Goal: Obtain resource: Download file/media

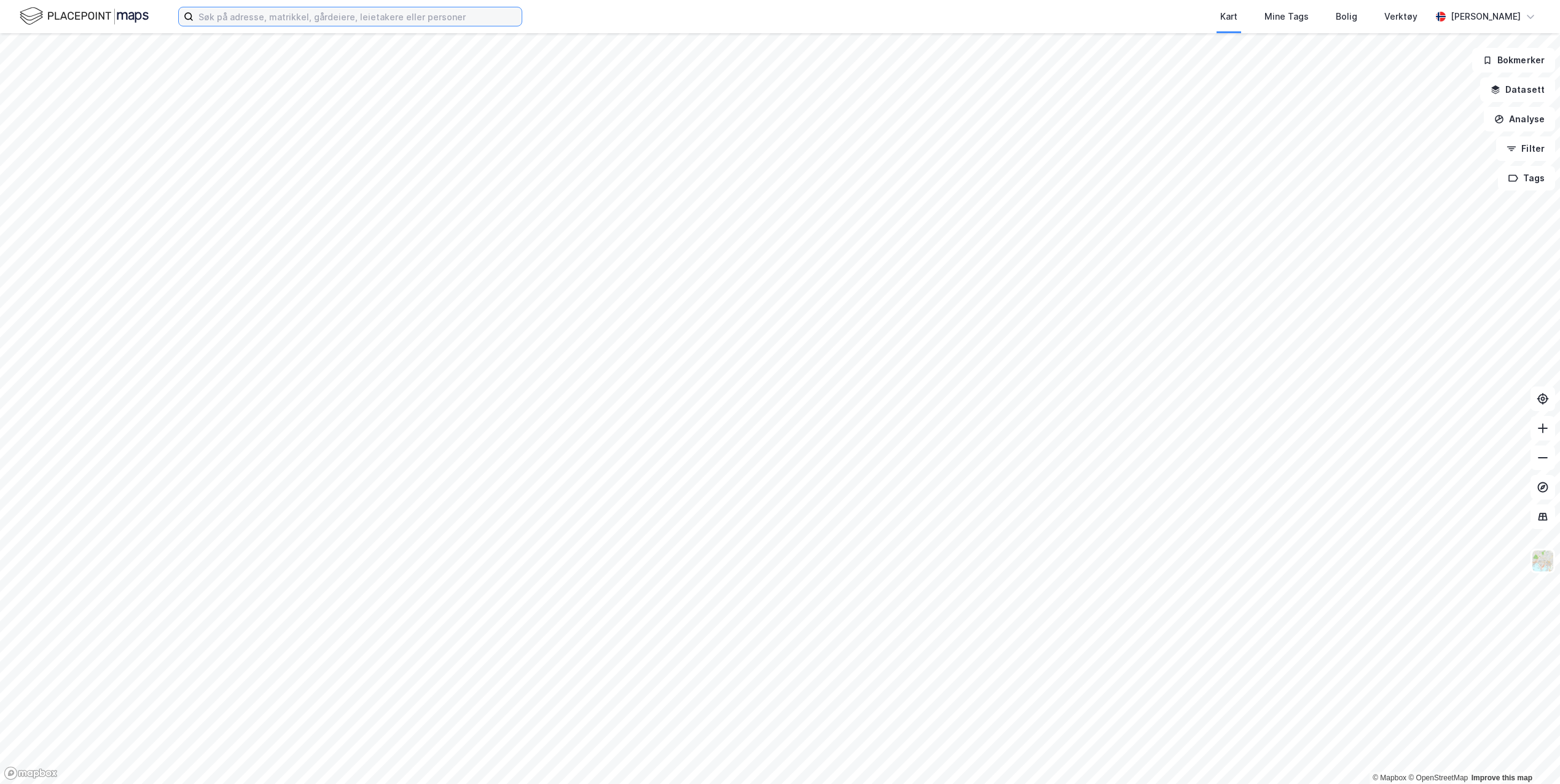
click at [457, 12] on input at bounding box center [358, 16] width 328 height 18
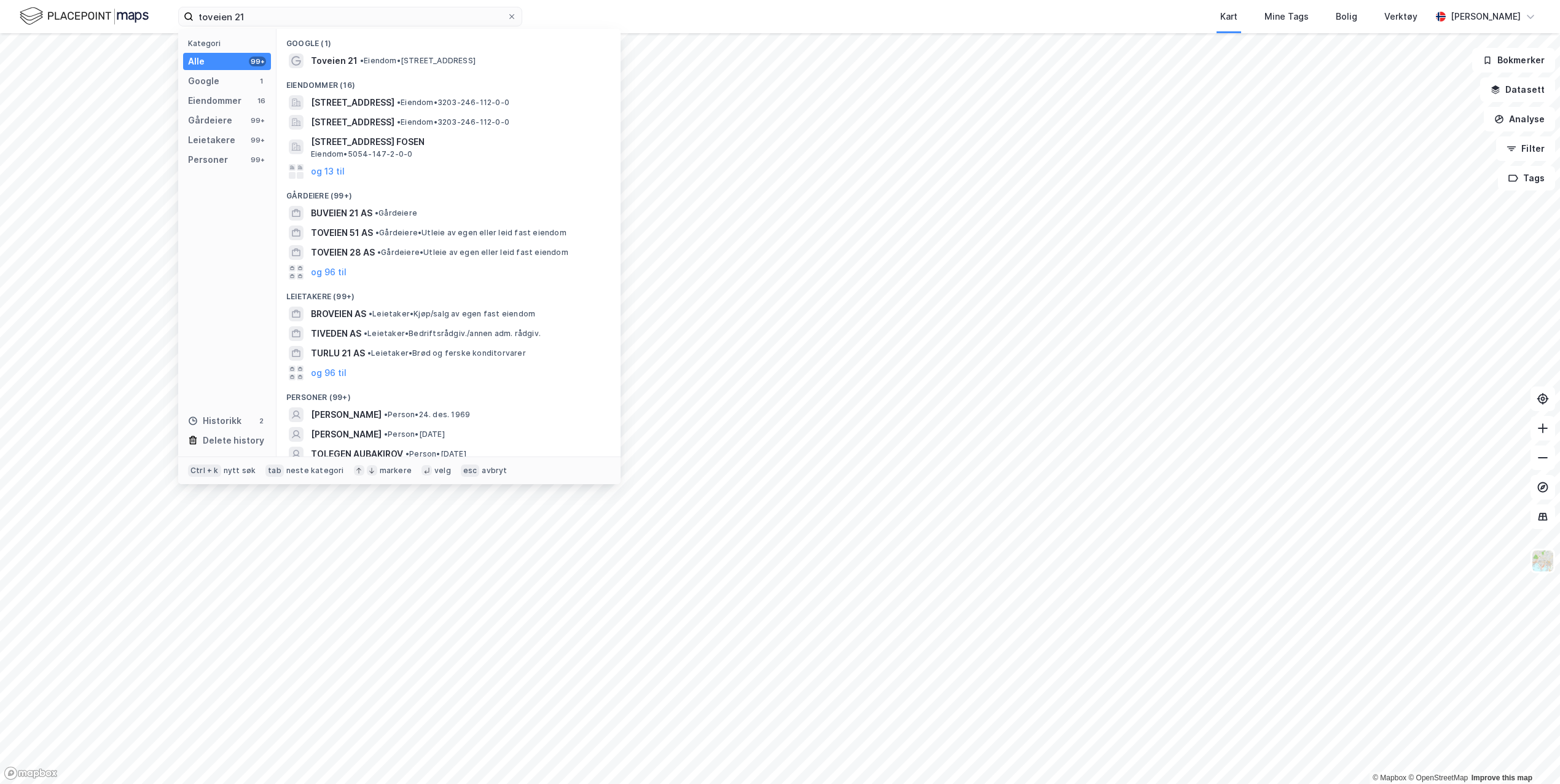
click at [226, 102] on div "Eiendommer" at bounding box center [214, 101] width 53 height 15
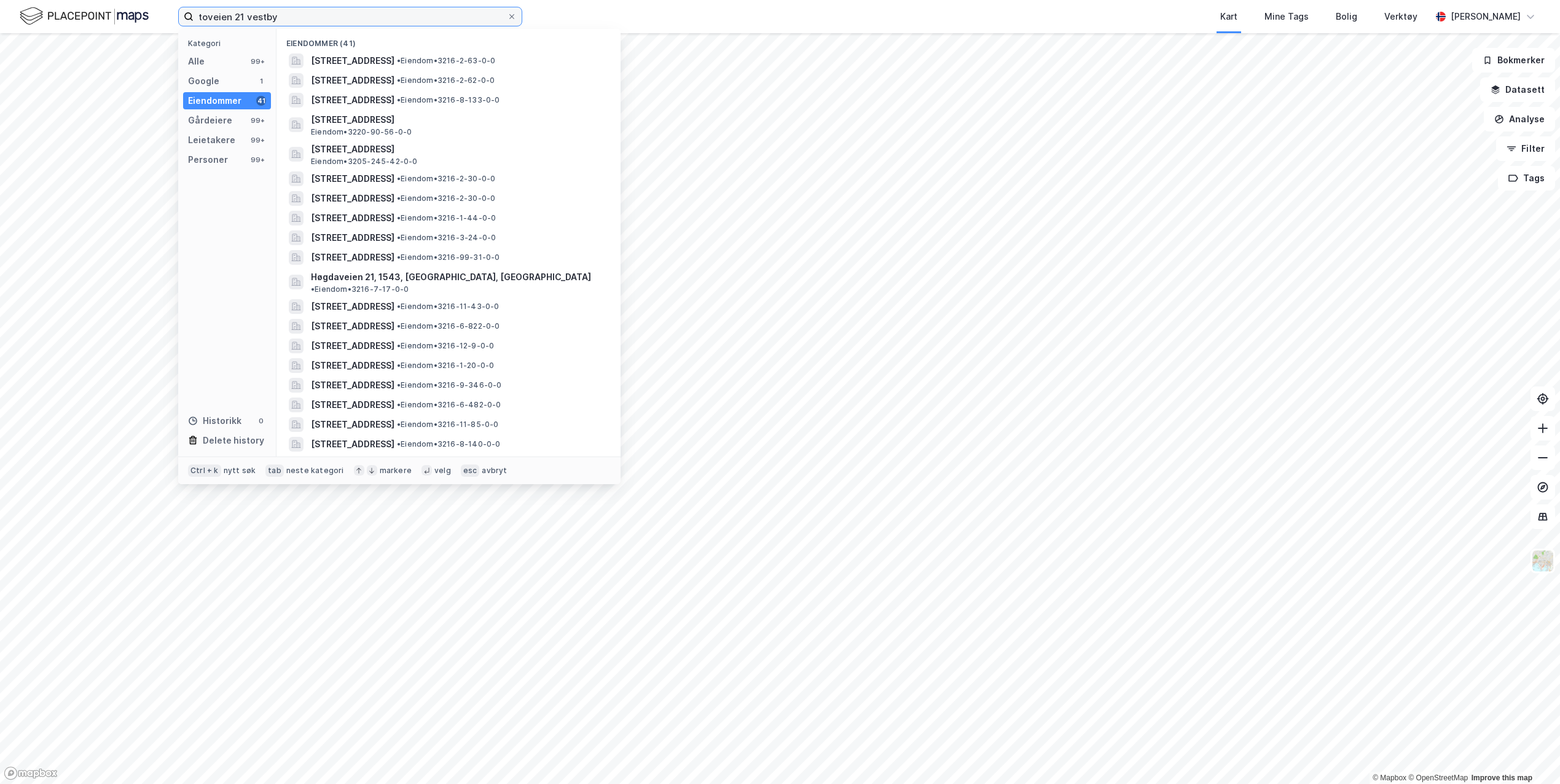
type input "toveien 21 vestby"
click at [394, 59] on span "[STREET_ADDRESS]" at bounding box center [353, 61] width 84 height 15
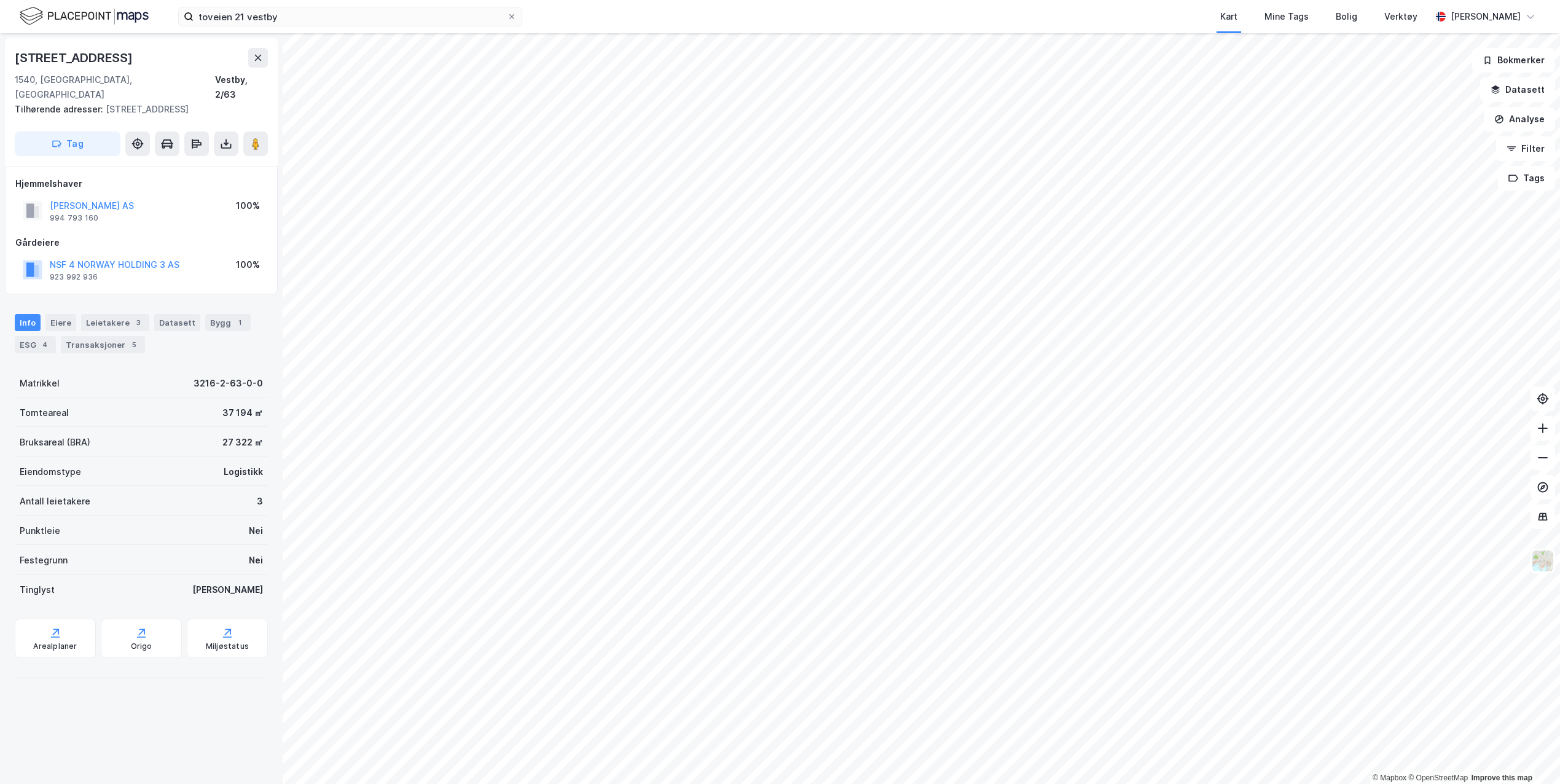
click at [227, 138] on icon at bounding box center [226, 144] width 12 height 12
click at [180, 163] on div "Last ned grunnbok" at bounding box center [165, 168] width 72 height 10
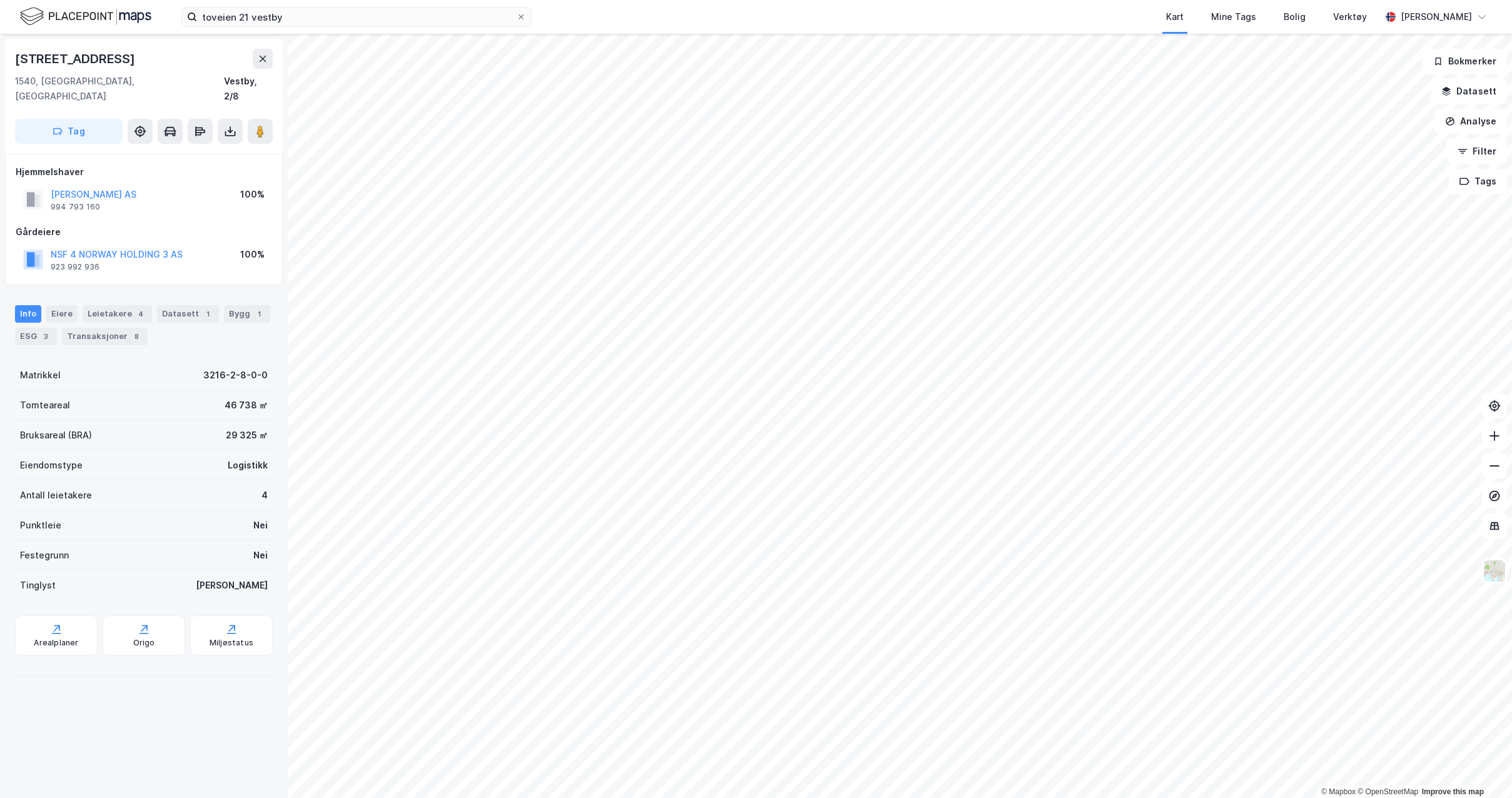
click at [232, 119] on button at bounding box center [230, 131] width 25 height 25
click at [201, 151] on div "Last ned grunnbok" at bounding box center [168, 156] width 73 height 10
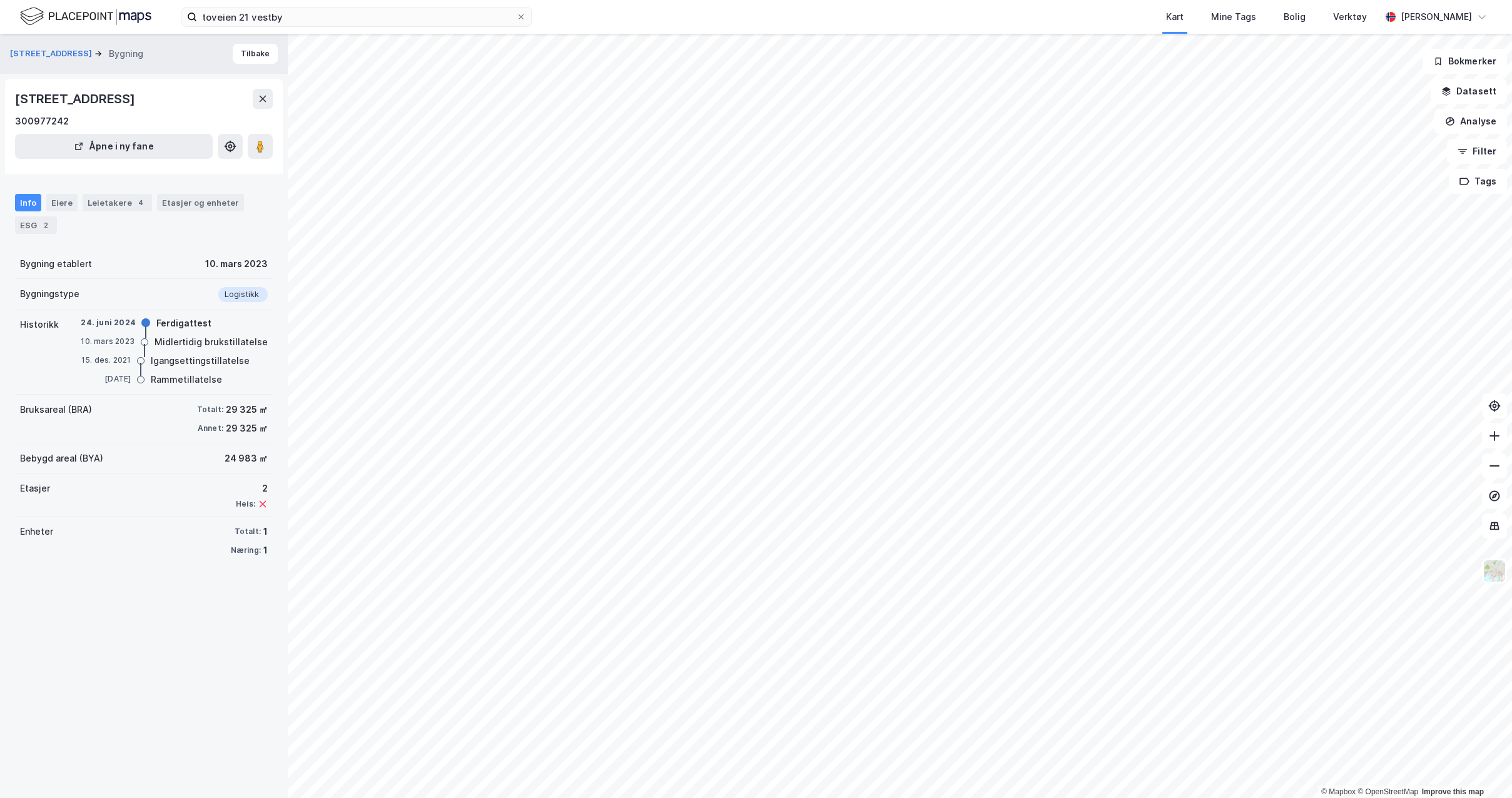
click at [248, 53] on button "Tilbake" at bounding box center [255, 54] width 45 height 20
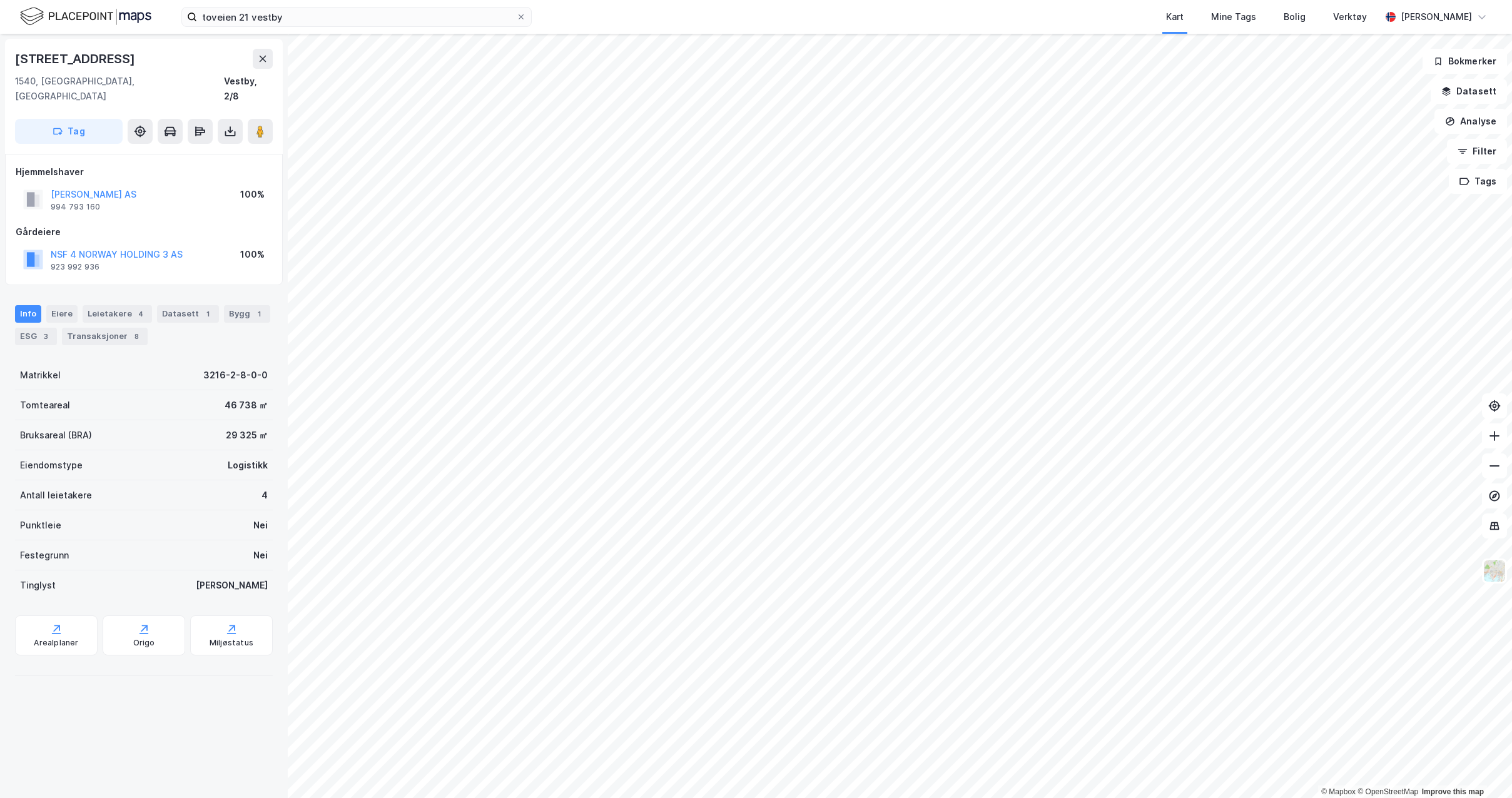
click at [230, 125] on icon at bounding box center [230, 131] width 12 height 12
click at [198, 151] on div "Last ned grunnbok" at bounding box center [168, 156] width 73 height 10
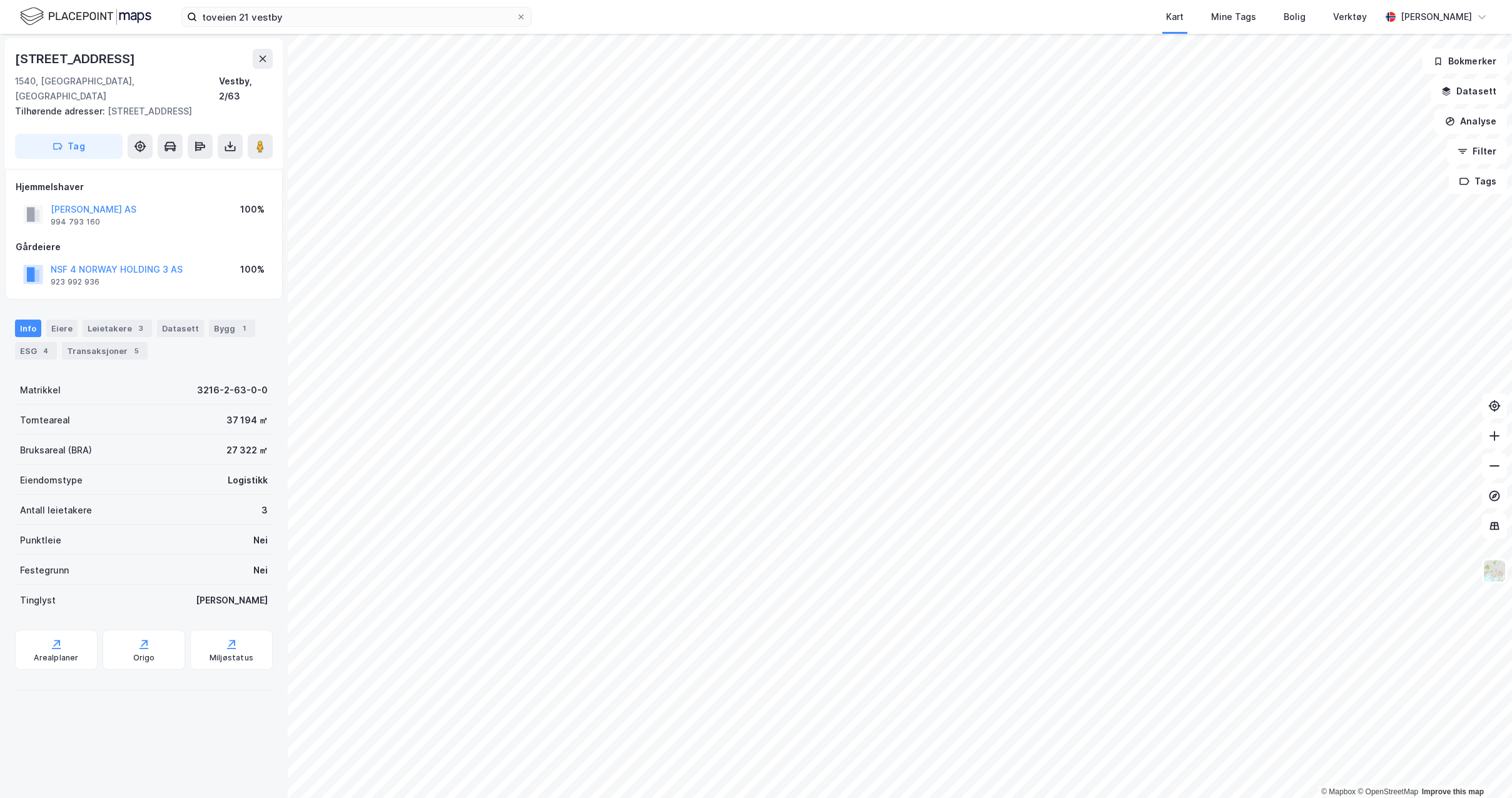
click at [236, 140] on icon at bounding box center [230, 146] width 12 height 12
click at [212, 162] on div "Last ned grunnbok" at bounding box center [176, 171] width 133 height 20
